Goal: Information Seeking & Learning: Learn about a topic

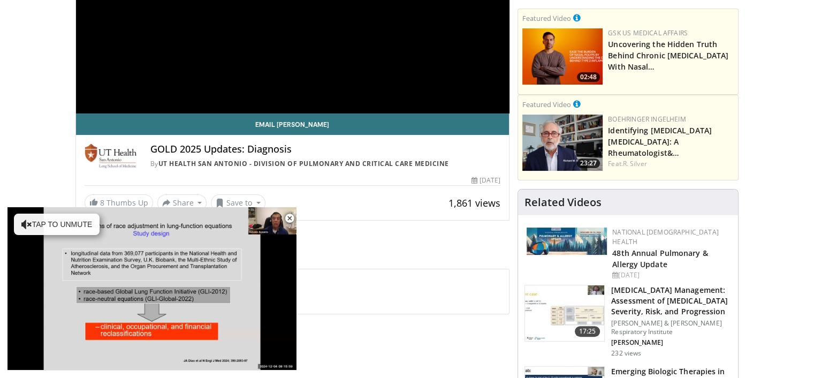
scroll to position [107, 0]
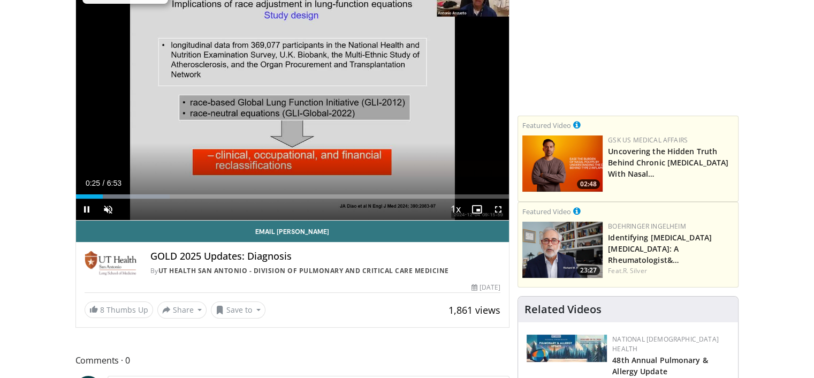
scroll to position [0, 0]
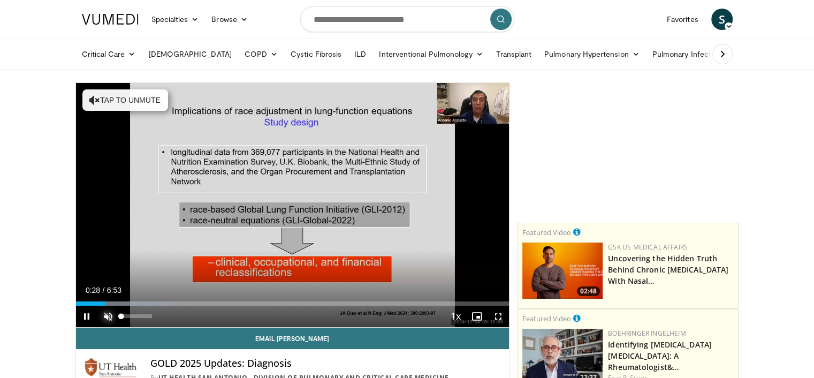
click at [108, 312] on span "Video Player" at bounding box center [107, 316] width 21 height 21
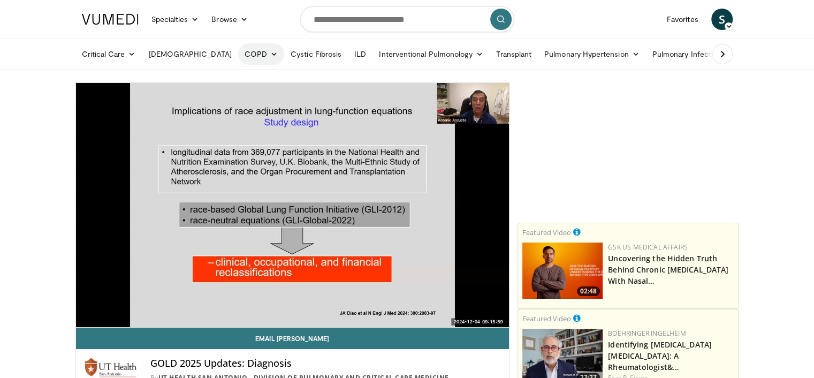
click at [238, 54] on link "COPD" at bounding box center [261, 53] width 46 height 21
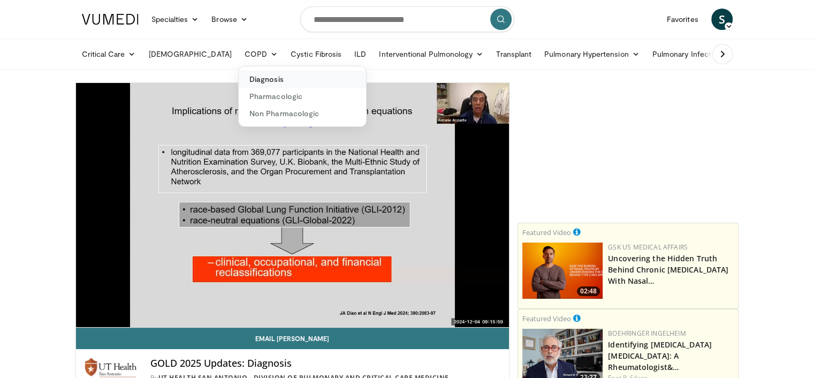
click at [239, 75] on link "Diagnosis" at bounding box center [302, 79] width 127 height 17
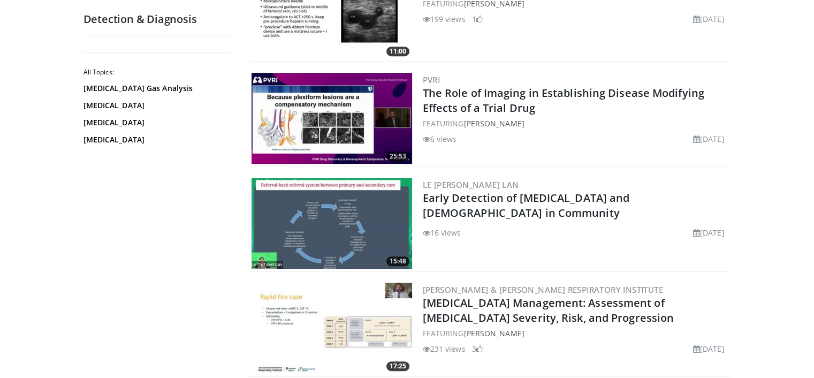
scroll to position [482, 0]
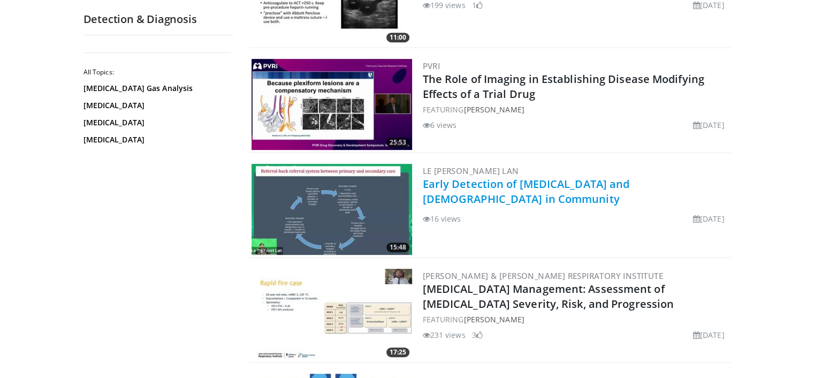
click at [523, 183] on link "Early Detection of [MEDICAL_DATA] and [DEMOGRAPHIC_DATA] in Community" at bounding box center [526, 191] width 207 height 29
